Goal: Information Seeking & Learning: Learn about a topic

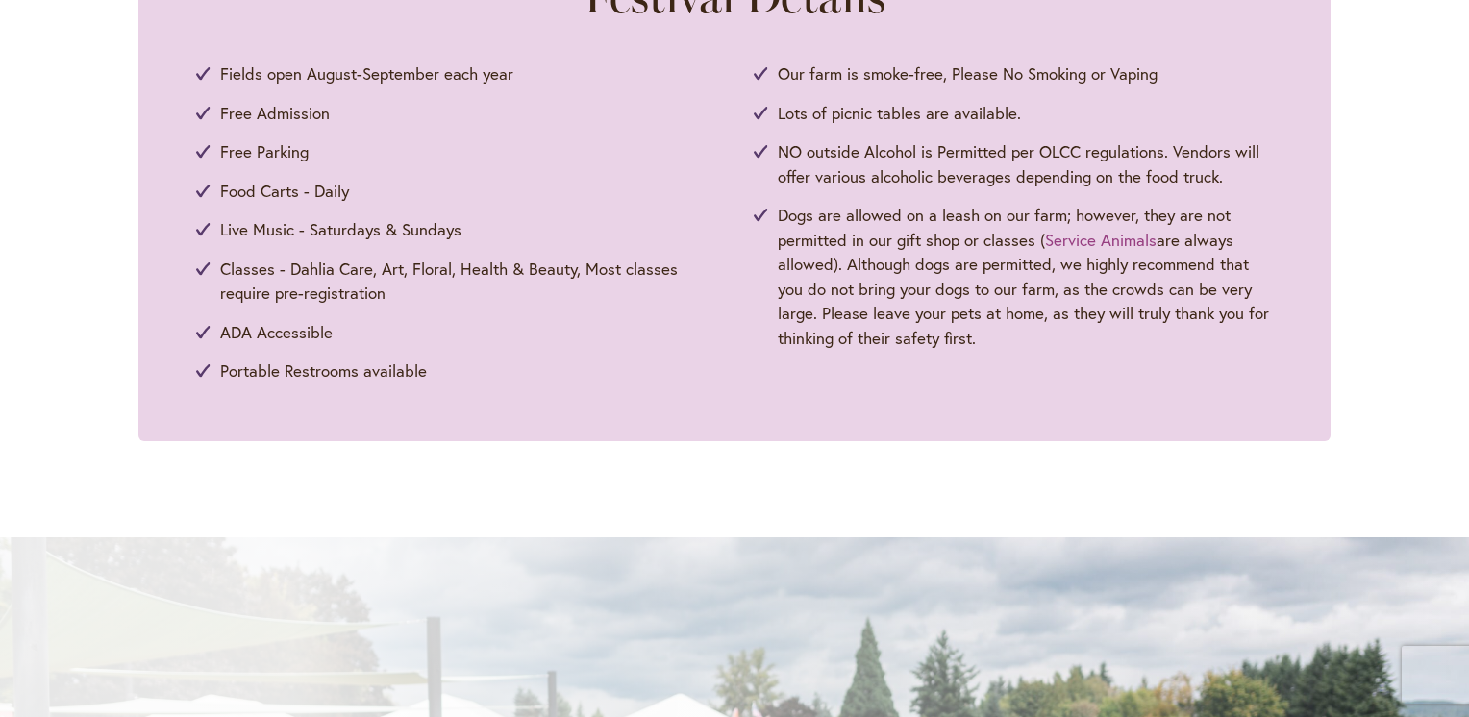
scroll to position [1013, 0]
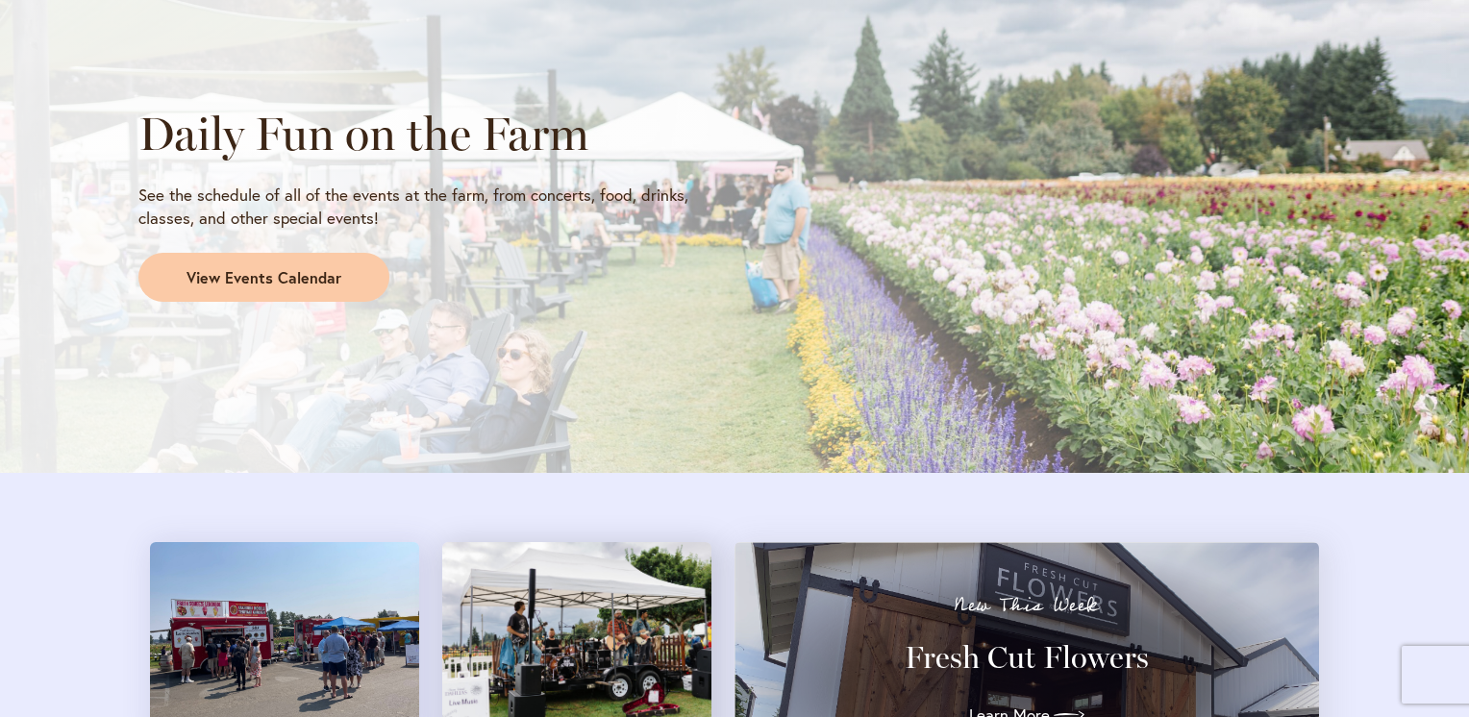
click at [609, 440] on div "Daily Fun on the Farm See the schedule of all of the events at the farm, from c…" at bounding box center [734, 205] width 1469 height 539
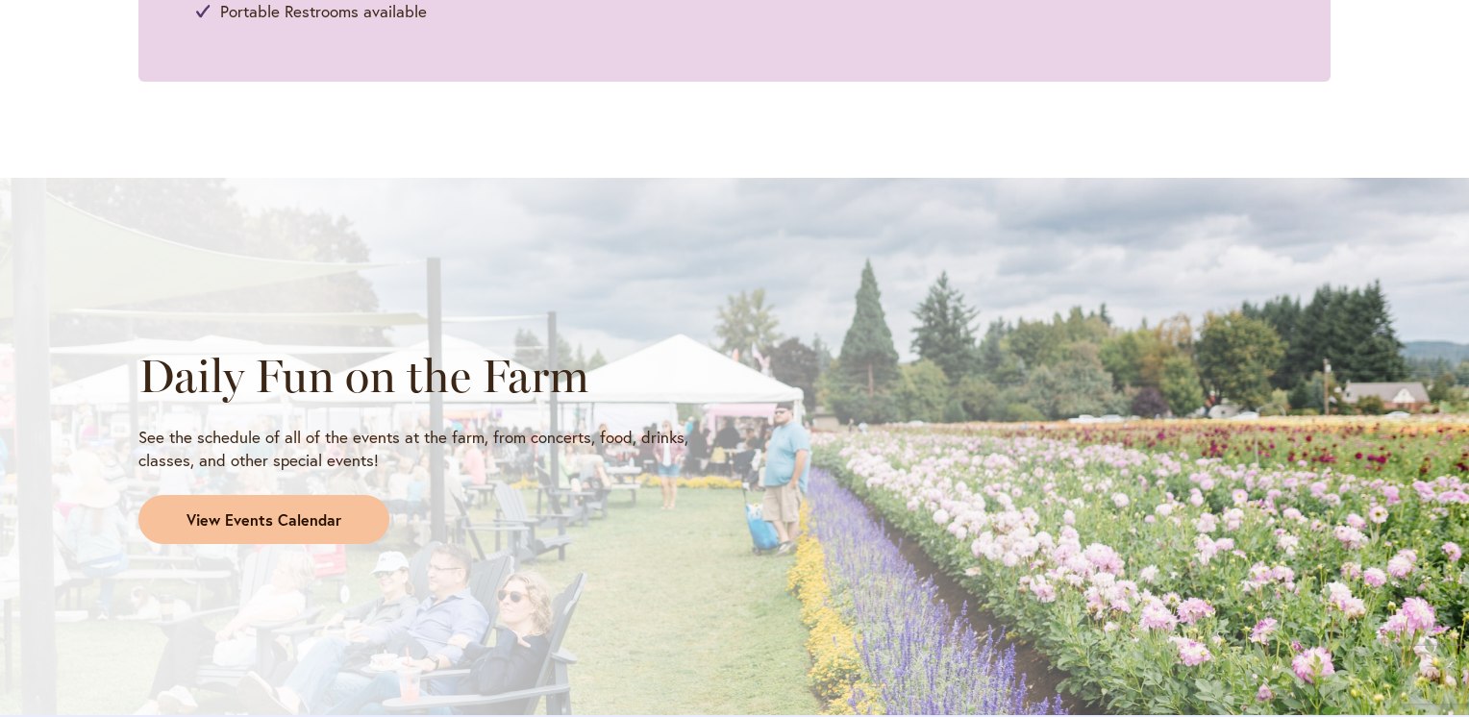
scroll to position [1377, 0]
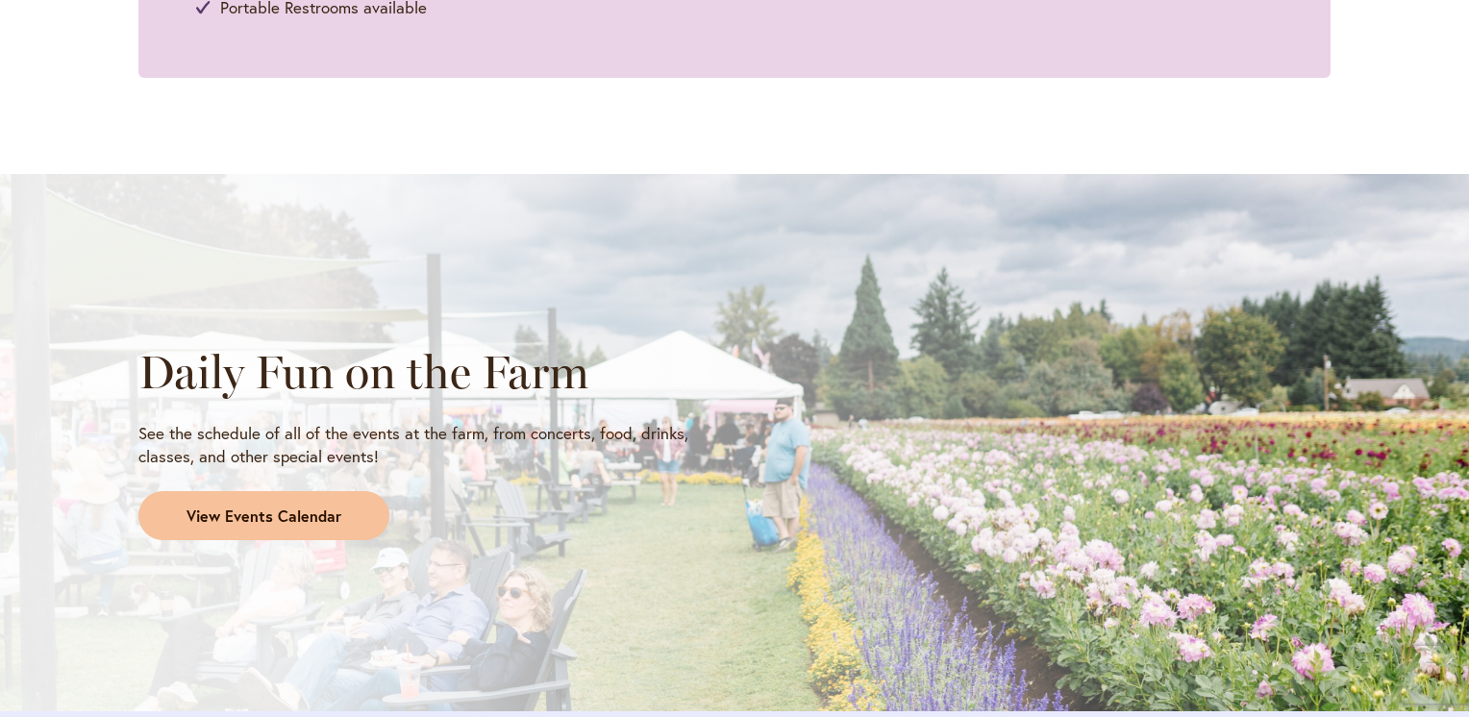
click at [346, 513] on link "View Events Calendar" at bounding box center [263, 516] width 251 height 50
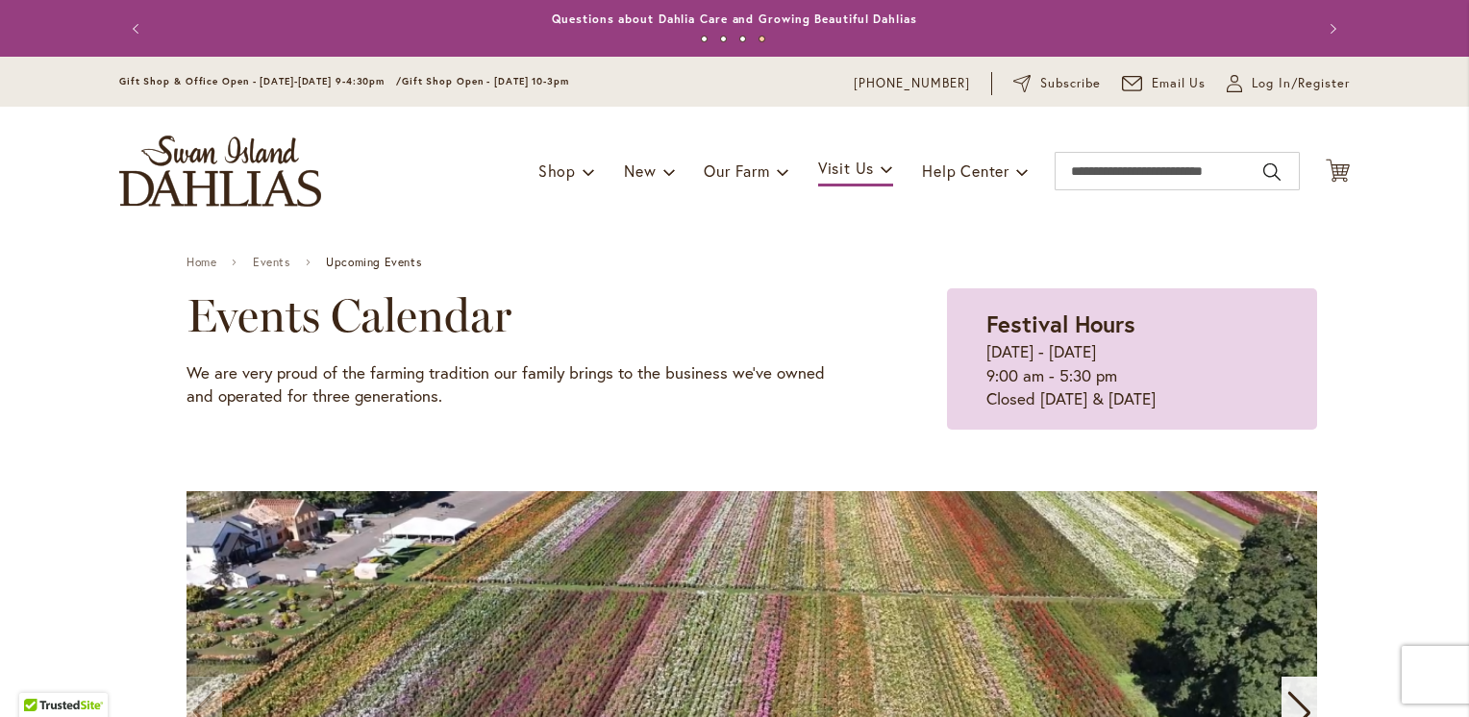
click at [215, 180] on img "store logo" at bounding box center [220, 171] width 202 height 71
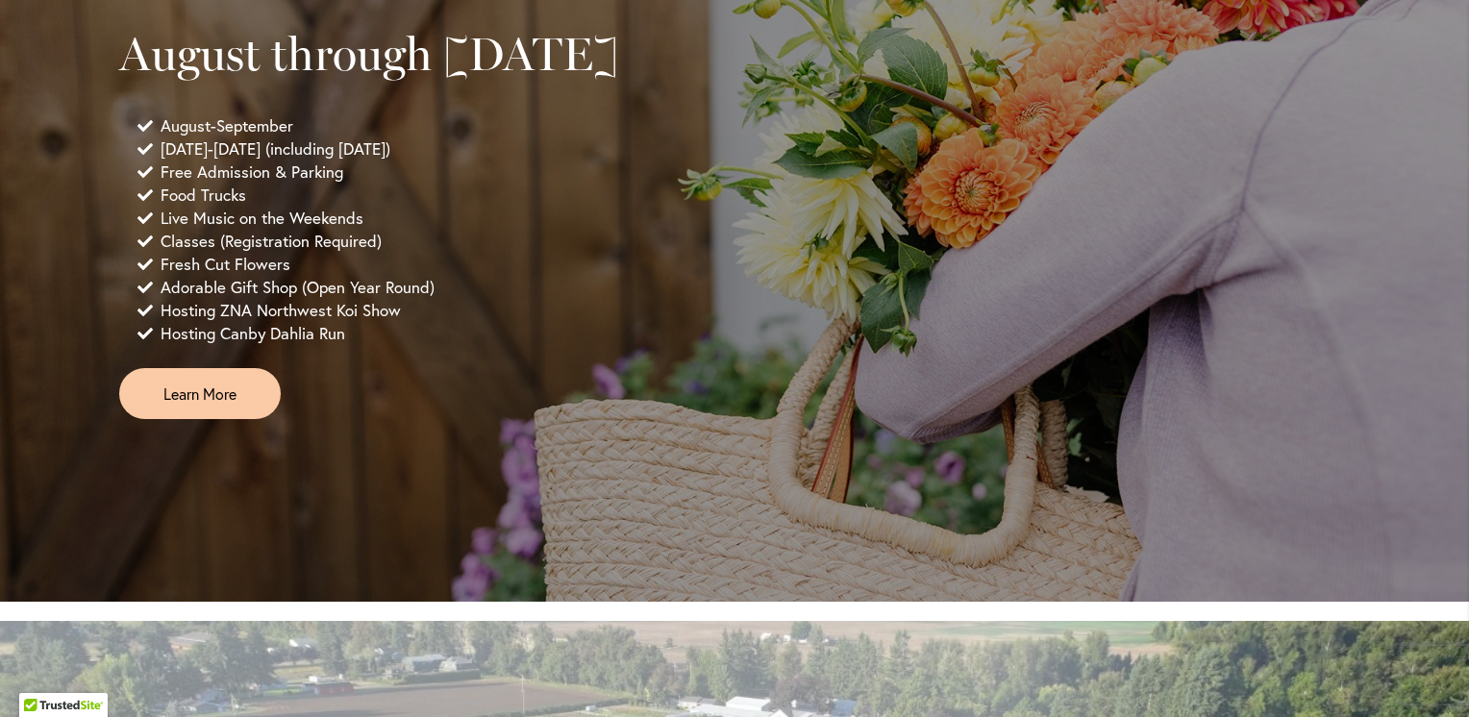
scroll to position [1417, 0]
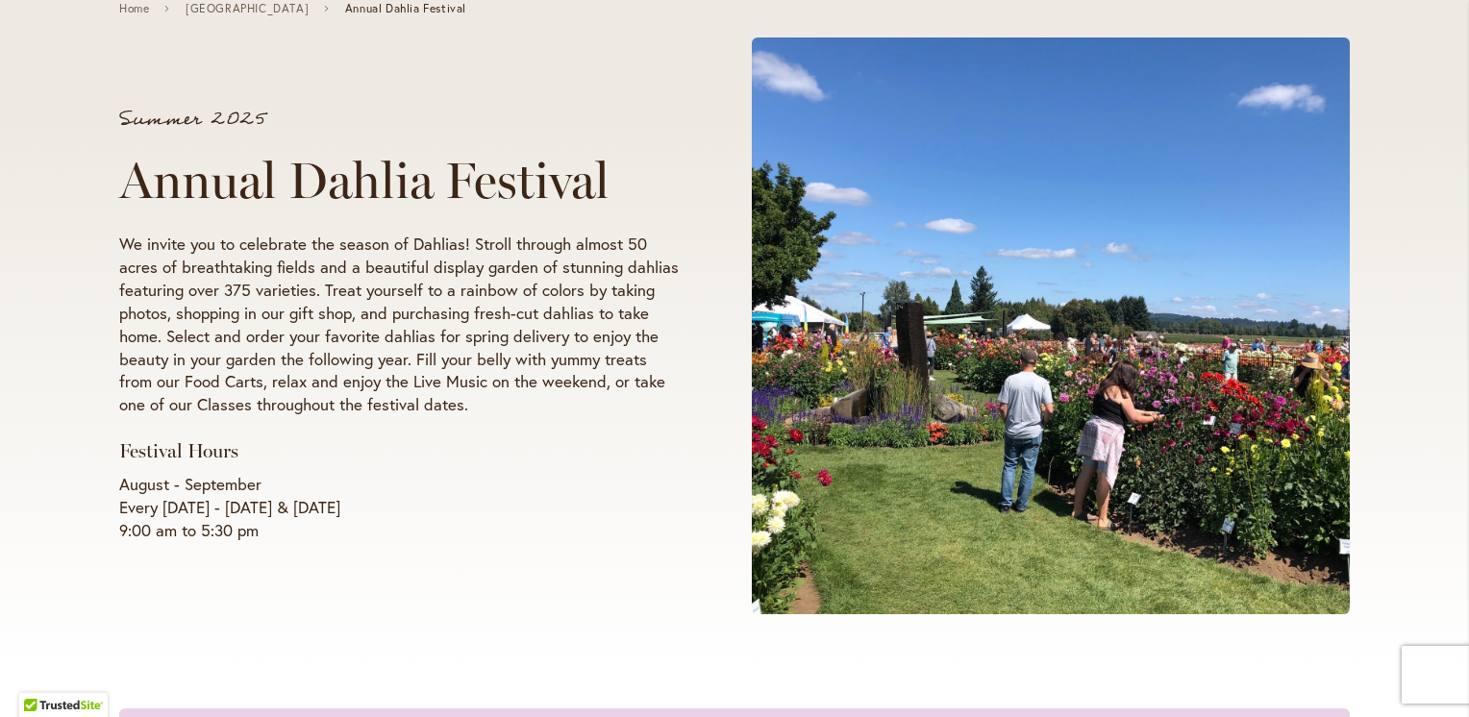
scroll to position [354, 0]
